Goal: Task Accomplishment & Management: Complete application form

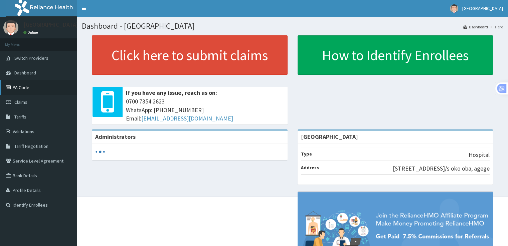
click at [21, 87] on link "PA Code" at bounding box center [38, 87] width 77 height 15
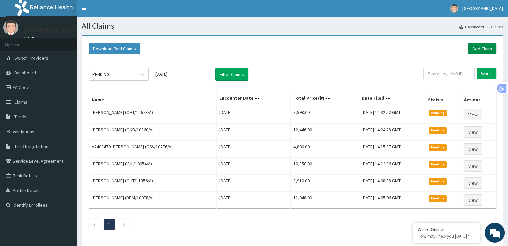
click at [489, 48] on link "Add Claim" at bounding box center [482, 48] width 28 height 11
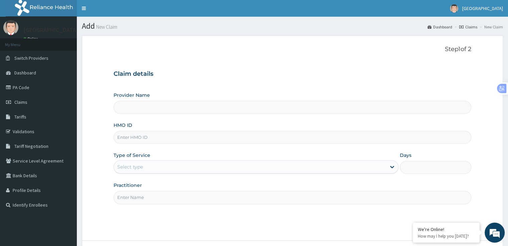
type input "[GEOGRAPHIC_DATA]"
click at [128, 141] on input "HMO ID" at bounding box center [292, 137] width 357 height 13
type input "ASS/10006/B"
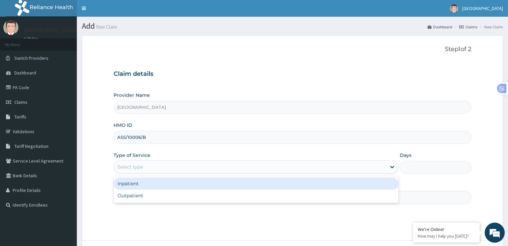
click at [252, 165] on div "Select type" at bounding box center [250, 167] width 272 height 11
click at [252, 179] on div "Inpatient" at bounding box center [256, 184] width 285 height 12
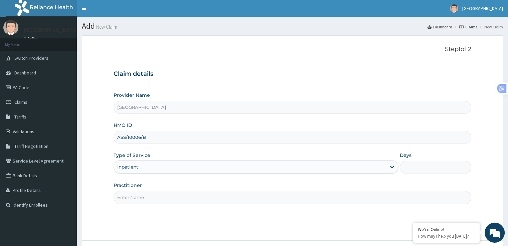
click at [408, 171] on input "Days" at bounding box center [435, 167] width 71 height 13
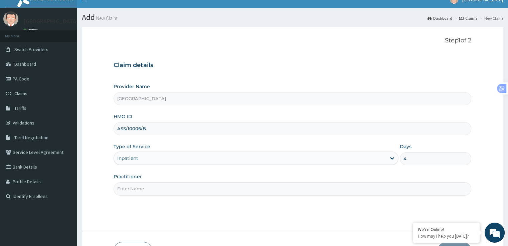
scroll to position [29, 0]
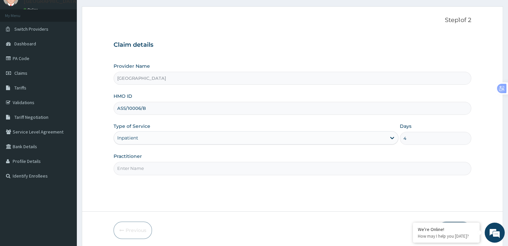
type input "4"
click at [156, 170] on input "Practitioner" at bounding box center [292, 168] width 357 height 13
type input "DR OLA"
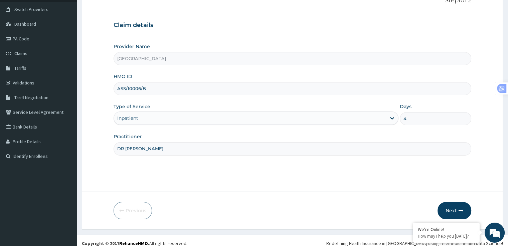
scroll to position [54, 0]
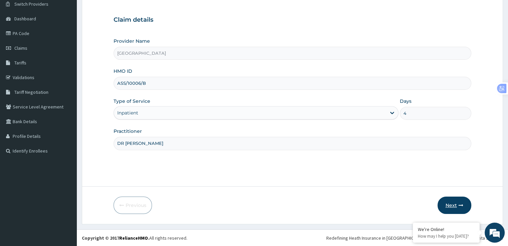
click at [456, 208] on button "Next" at bounding box center [455, 205] width 34 height 17
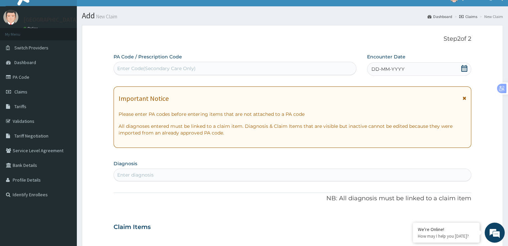
scroll to position [0, 0]
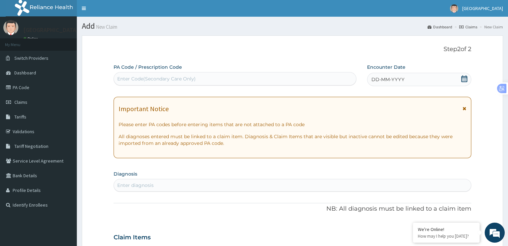
click at [465, 78] on icon at bounding box center [464, 78] width 7 height 7
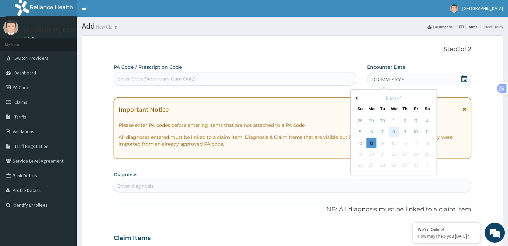
click at [392, 133] on div "8" at bounding box center [394, 132] width 10 height 10
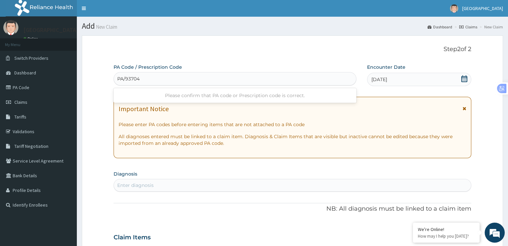
type input "PA/93704E"
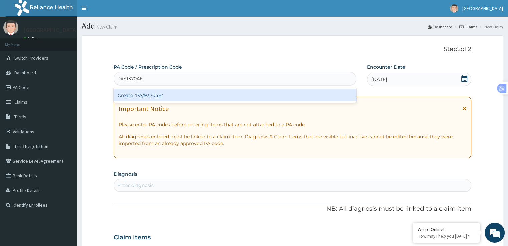
click at [159, 98] on div "Create "PA/93704E"" at bounding box center [235, 96] width 243 height 12
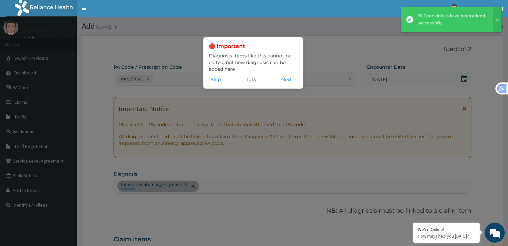
scroll to position [270, 0]
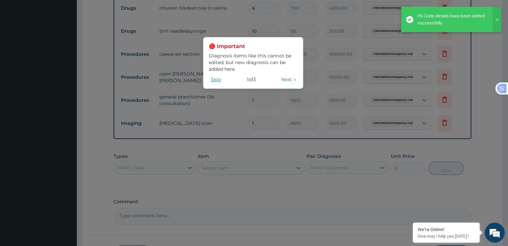
click at [220, 78] on button "Skip" at bounding box center [216, 79] width 14 height 7
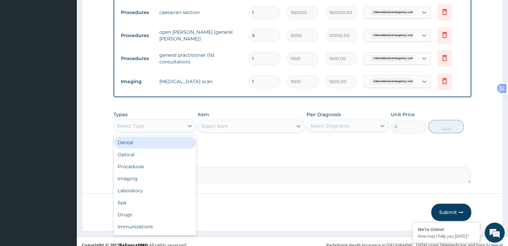
scroll to position [313, 0]
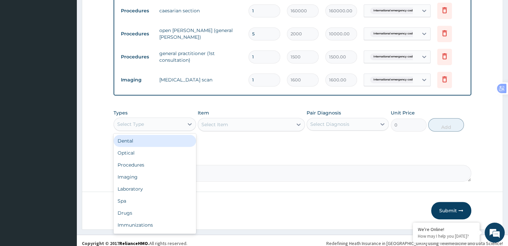
click at [135, 211] on div "Drugs" at bounding box center [155, 213] width 82 height 12
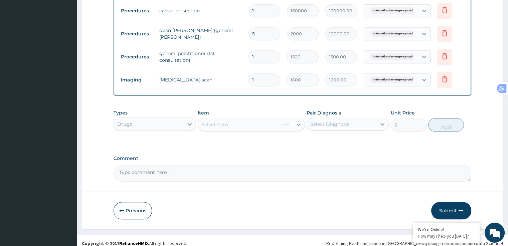
click at [272, 124] on div "Select Item" at bounding box center [251, 124] width 107 height 13
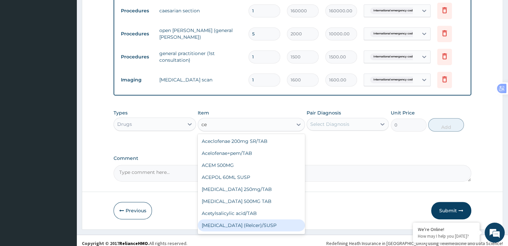
type input "cef"
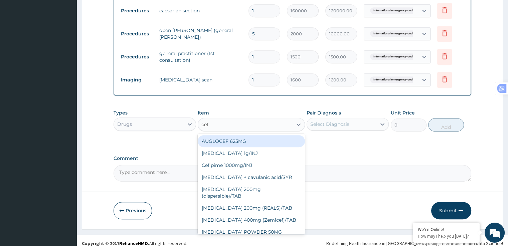
click at [240, 154] on div "Cefepime 1g/INJ" at bounding box center [251, 153] width 107 height 12
type input "2500"
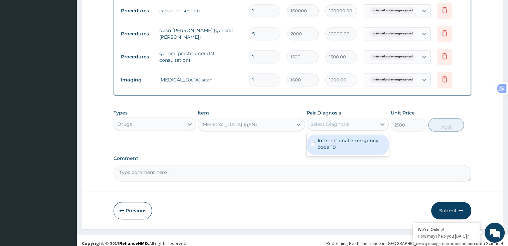
click at [350, 145] on label "International emergency code 10" at bounding box center [351, 143] width 67 height 13
checkbox input "true"
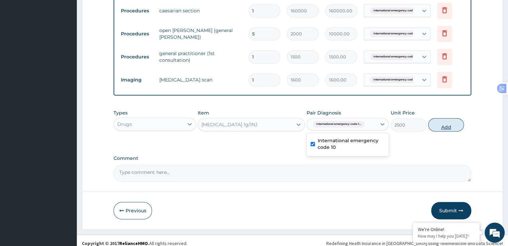
click at [445, 127] on button "Add" at bounding box center [446, 124] width 36 height 13
type input "0"
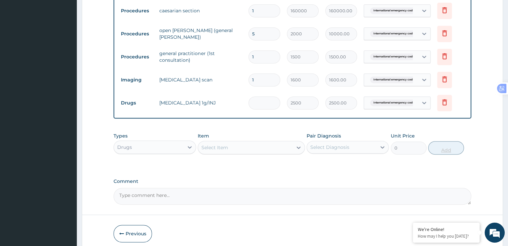
type input "0.00"
type input "3"
type input "7500.00"
type input "3"
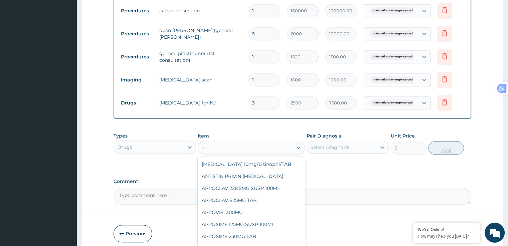
type input "p"
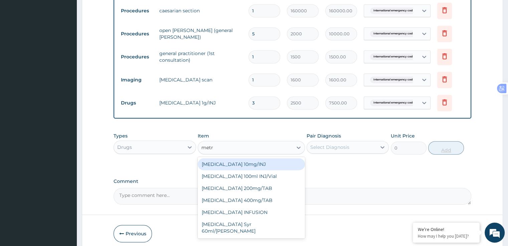
type input "metro"
click at [260, 200] on div "METRONIDAZOLE INFUSION" at bounding box center [251, 200] width 107 height 12
type input "1000"
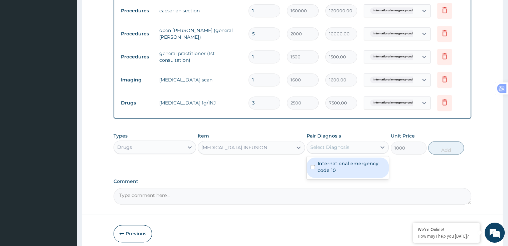
click at [326, 169] on label "International emergency code 10" at bounding box center [351, 166] width 67 height 13
checkbox input "true"
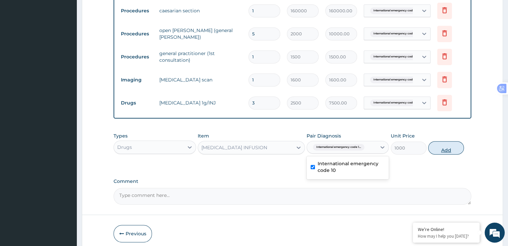
click at [451, 148] on button "Add" at bounding box center [446, 147] width 36 height 13
type input "0"
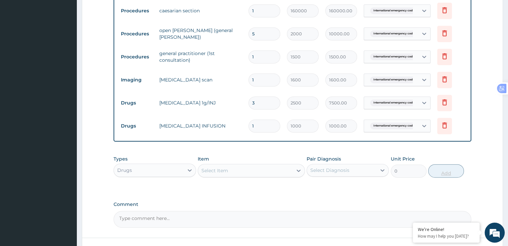
type input "0.00"
type input "2"
type input "2000.00"
type input "2"
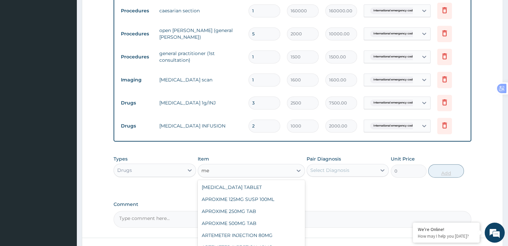
type input "m"
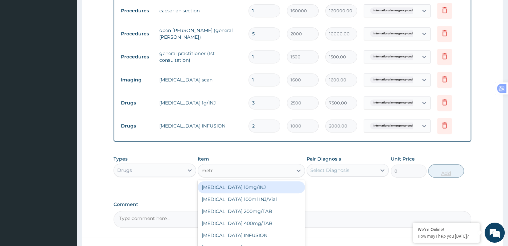
type input "metro"
click at [274, 202] on div "METRONIDAZOLE 200mg/TAB" at bounding box center [251, 199] width 107 height 12
type input "50"
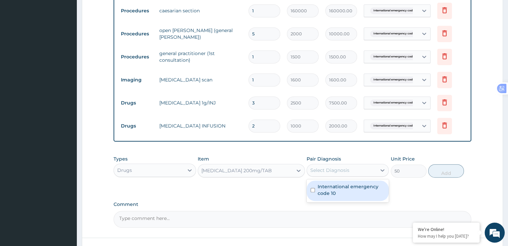
click at [327, 190] on label "International emergency code 10" at bounding box center [351, 189] width 67 height 13
checkbox input "true"
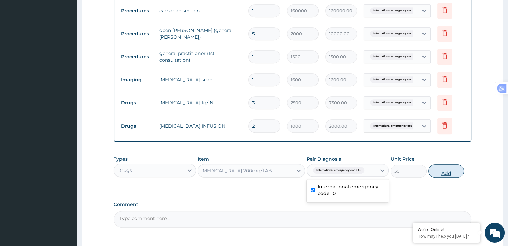
click at [448, 171] on button "Add" at bounding box center [446, 170] width 36 height 13
type input "0"
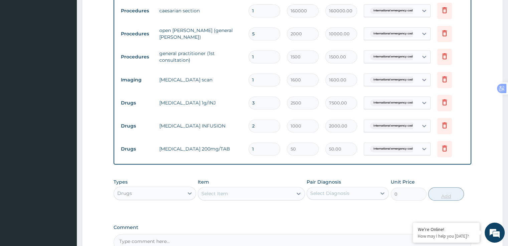
type input "12"
type input "600.00"
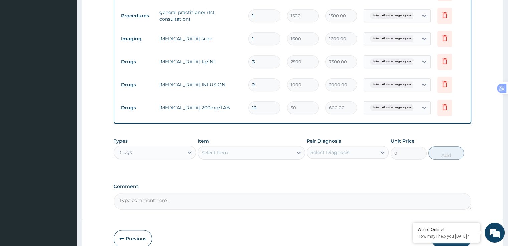
scroll to position [354, 0]
type input "12"
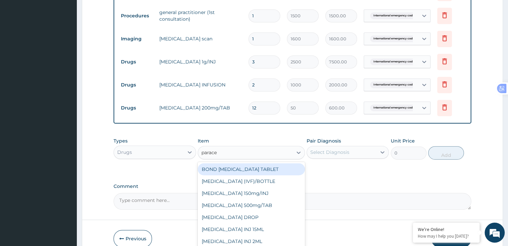
type input "parac"
click at [267, 208] on div "PARACETAMOL 500mg/TAB" at bounding box center [251, 205] width 107 height 12
type input "15"
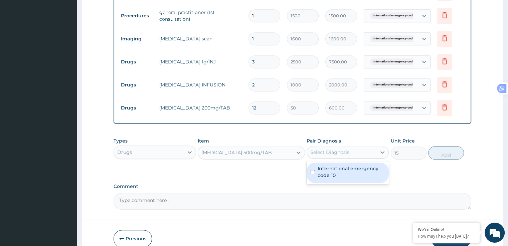
click at [340, 173] on label "International emergency code 10" at bounding box center [351, 171] width 67 height 13
checkbox input "true"
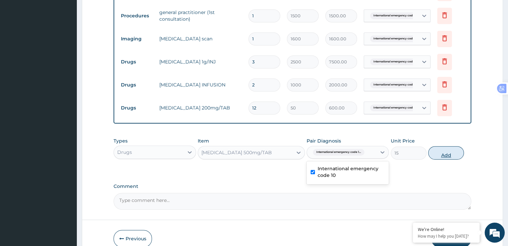
click at [441, 156] on button "Add" at bounding box center [446, 152] width 36 height 13
type input "0"
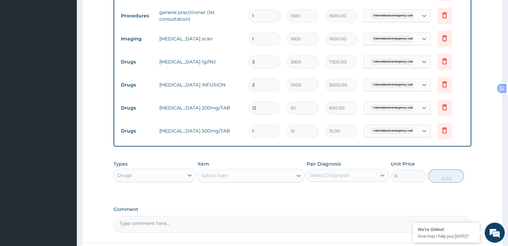
type input "18"
type input "270.00"
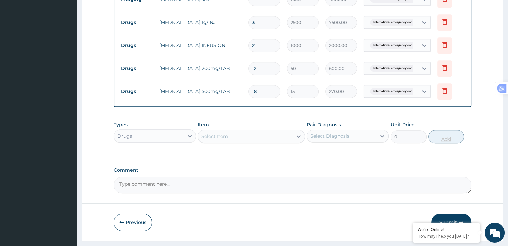
scroll to position [394, 0]
type input "18"
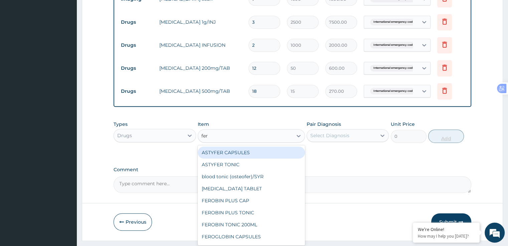
type input "ferr"
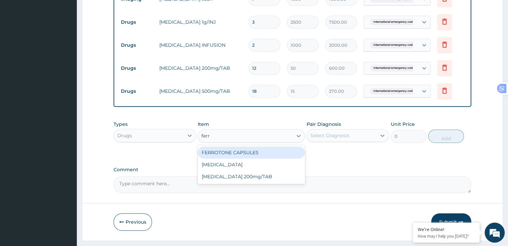
click at [279, 176] on div "FERROUS SULPHATE 200mg/TAB" at bounding box center [251, 177] width 107 height 12
type input "4"
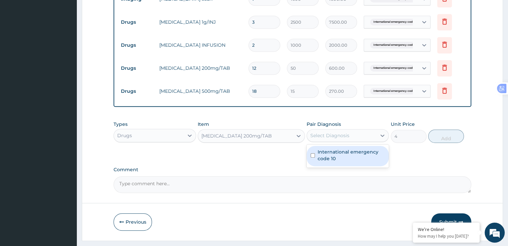
click at [313, 156] on input "checkbox" at bounding box center [313, 155] width 4 height 4
checkbox input "true"
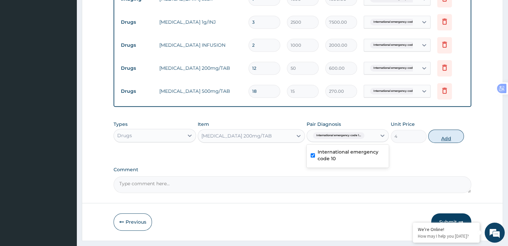
click at [443, 136] on button "Add" at bounding box center [446, 136] width 36 height 13
type input "0"
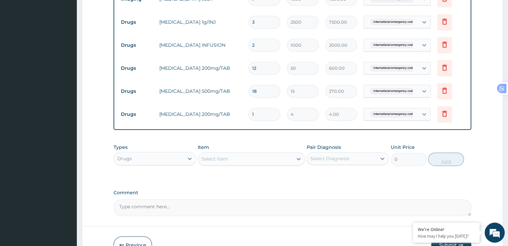
type input "12"
type input "48.00"
type input "12"
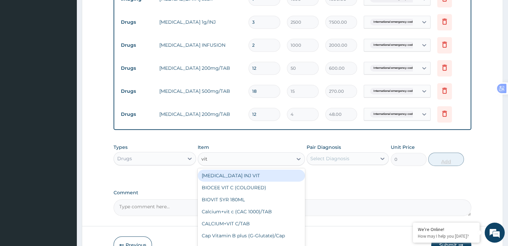
type input "vit b"
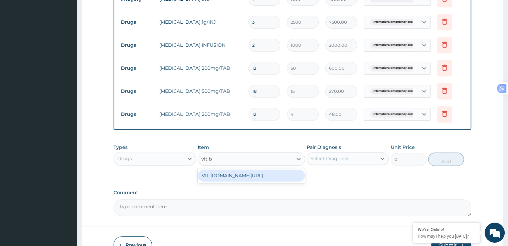
click at [273, 179] on div "VIT B.co/TAB" at bounding box center [251, 176] width 107 height 12
type input "20"
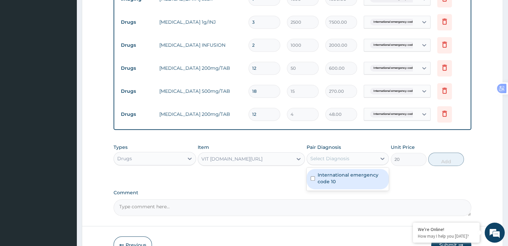
click at [312, 178] on input "checkbox" at bounding box center [313, 178] width 4 height 4
checkbox input "true"
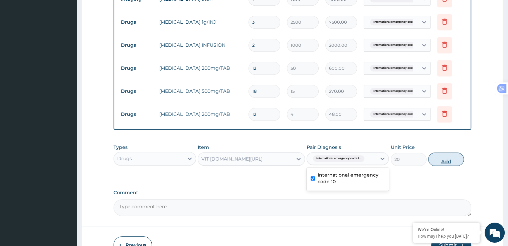
click at [444, 161] on button "Add" at bounding box center [446, 159] width 36 height 13
type input "0"
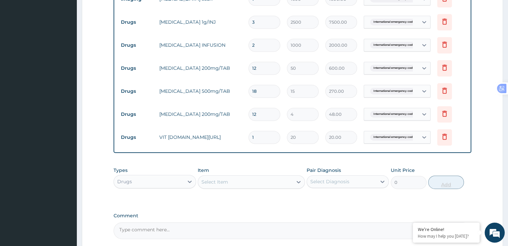
type input "12"
type input "240.00"
type input "12"
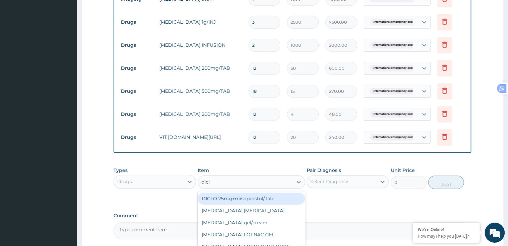
type input "diclo"
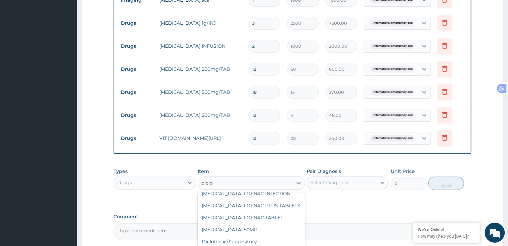
scroll to position [457, 0]
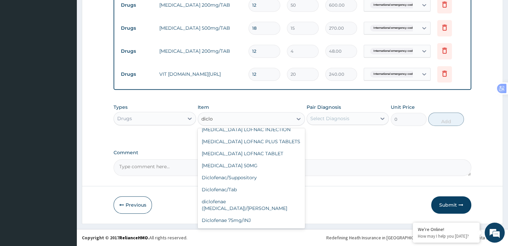
click at [250, 215] on div "Diclofenae 75mg/INJ" at bounding box center [251, 220] width 107 height 12
type input "500"
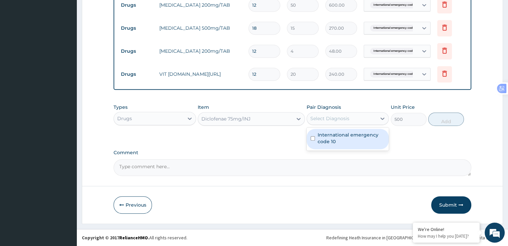
click at [342, 140] on label "International emergency code 10" at bounding box center [351, 138] width 67 height 13
checkbox input "true"
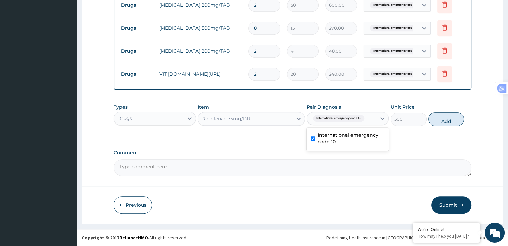
click at [444, 121] on button "Add" at bounding box center [446, 119] width 36 height 13
type input "0"
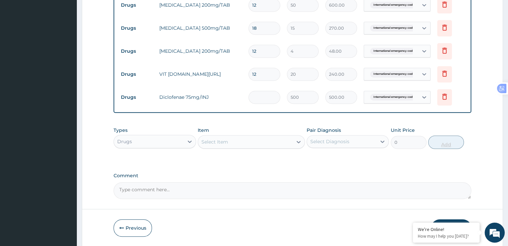
type input "0.00"
type input "3"
type input "1500.00"
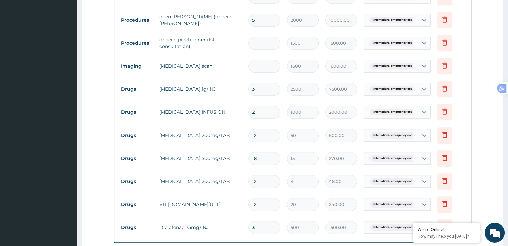
type input "3"
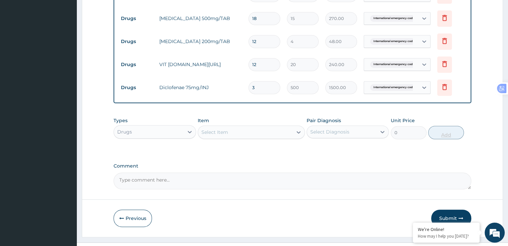
scroll to position [480, 0]
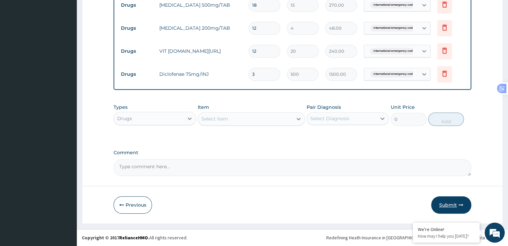
click at [452, 204] on button "Submit" at bounding box center [451, 204] width 40 height 17
